Goal: Browse casually: Explore the website without a specific task or goal

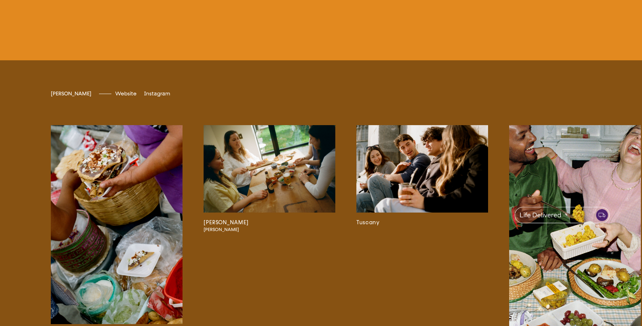
scroll to position [1704, 0]
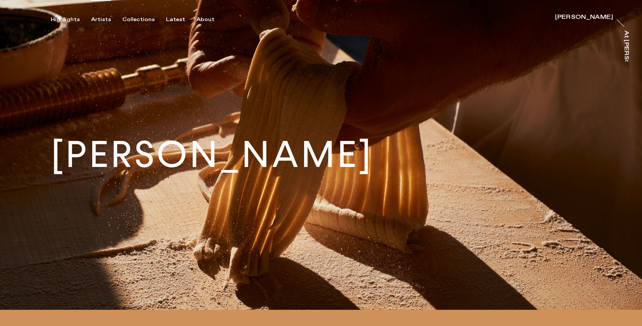
click at [96, 19] on div "Artists" at bounding box center [101, 19] width 20 height 7
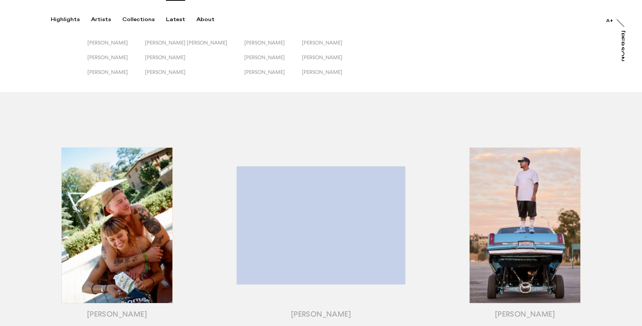
click at [167, 18] on div "Latest" at bounding box center [175, 19] width 19 height 7
click at [136, 17] on div "Collections" at bounding box center [138, 19] width 32 height 7
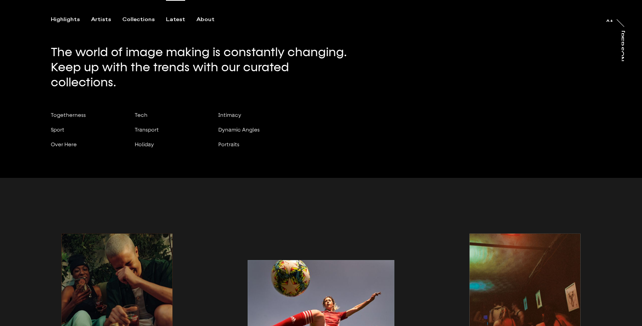
click at [175, 22] on div "Latest" at bounding box center [175, 19] width 19 height 7
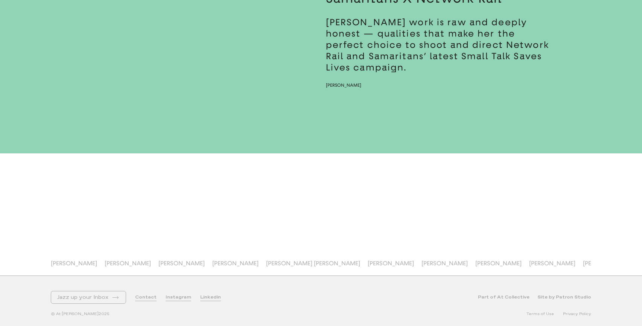
scroll to position [6786, 0]
